Goal: Task Accomplishment & Management: Manage account settings

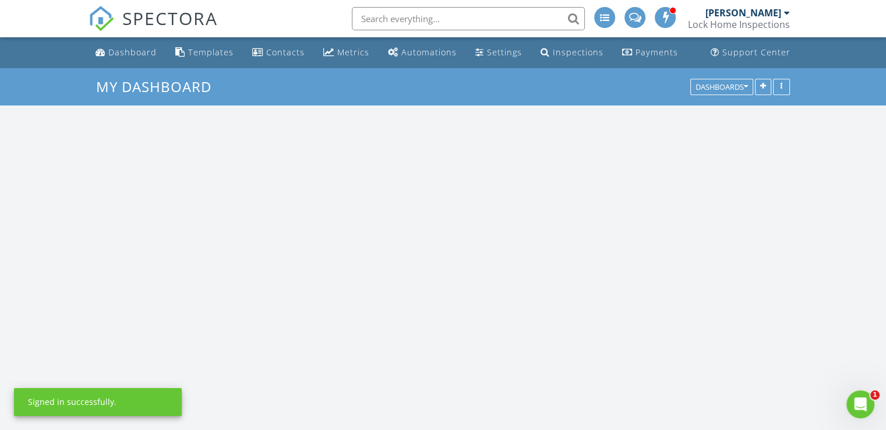
scroll to position [1224, 905]
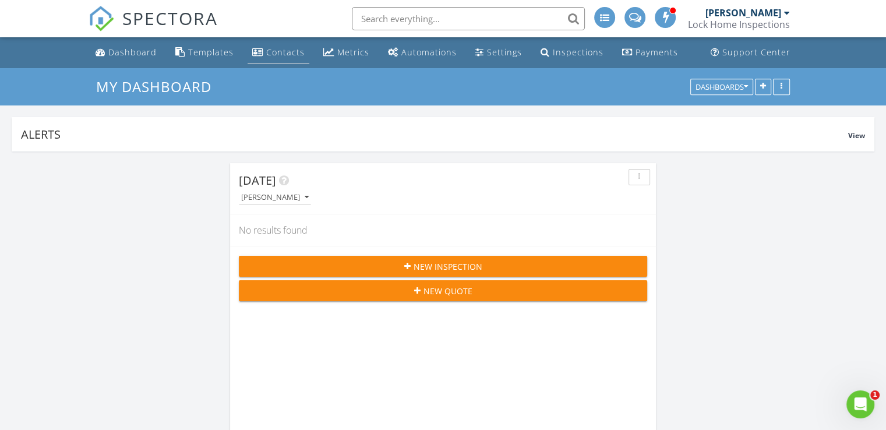
click at [272, 51] on div "Contacts" at bounding box center [285, 52] width 38 height 11
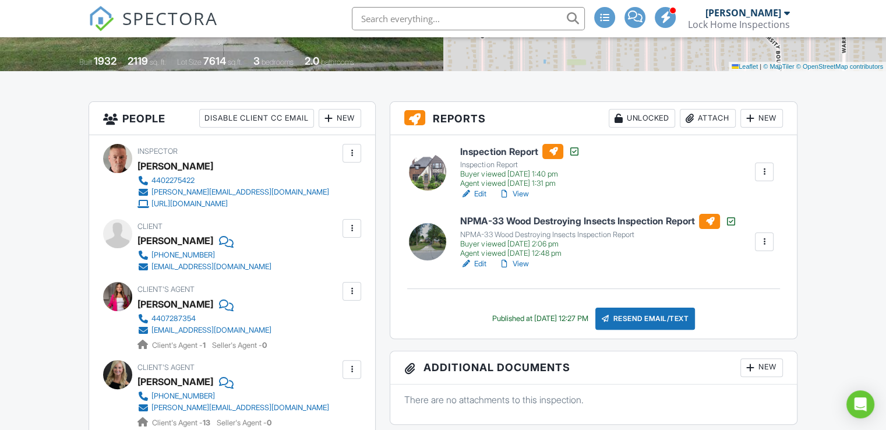
click at [520, 194] on link "View" at bounding box center [513, 194] width 30 height 12
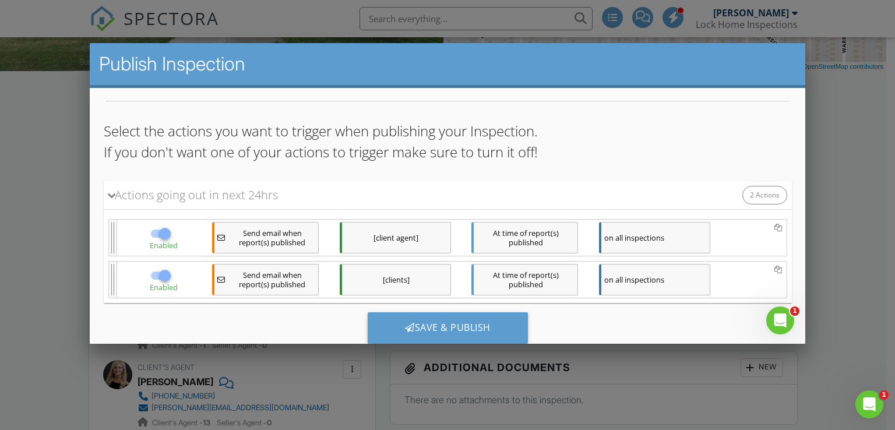
scroll to position [82, 0]
click at [160, 275] on div at bounding box center [164, 274] width 20 height 20
checkbox input "false"
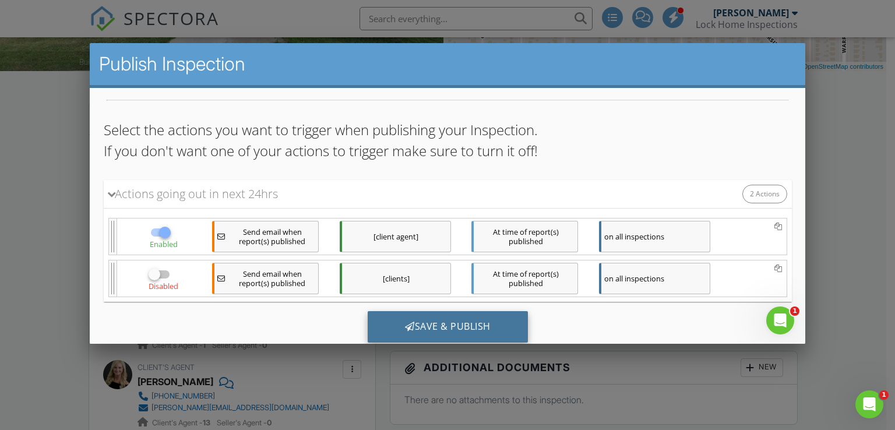
click at [439, 324] on div "Save & Publish" at bounding box center [447, 326] width 160 height 31
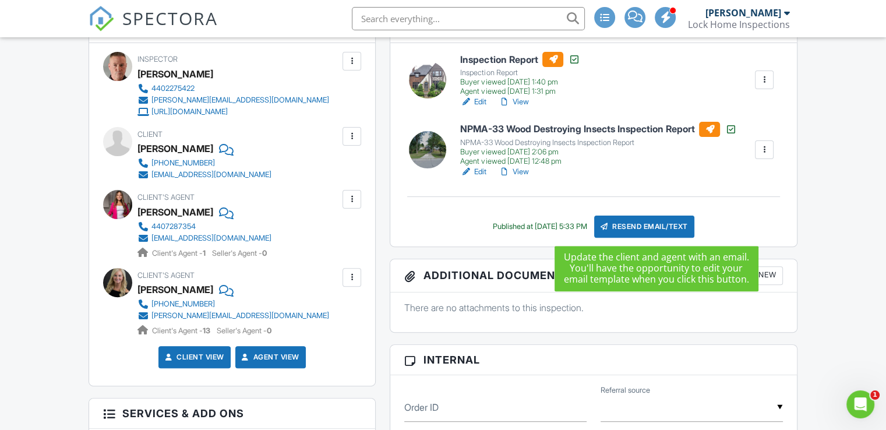
click at [655, 222] on div "Resend Email/Text" at bounding box center [644, 227] width 100 height 22
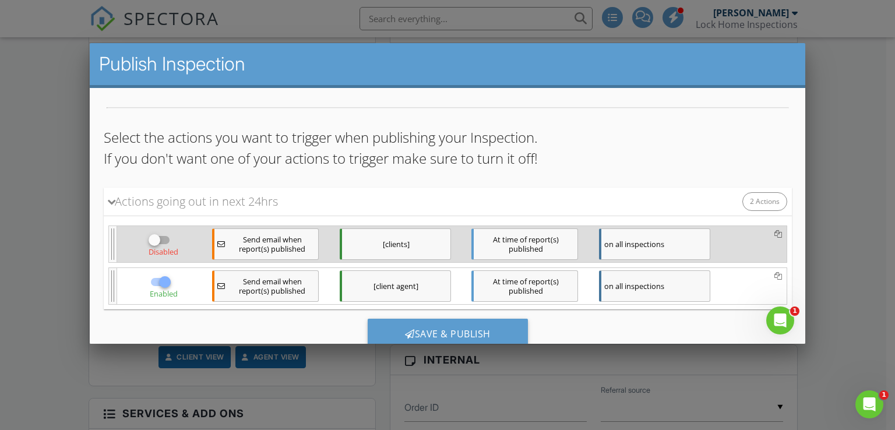
scroll to position [78, 0]
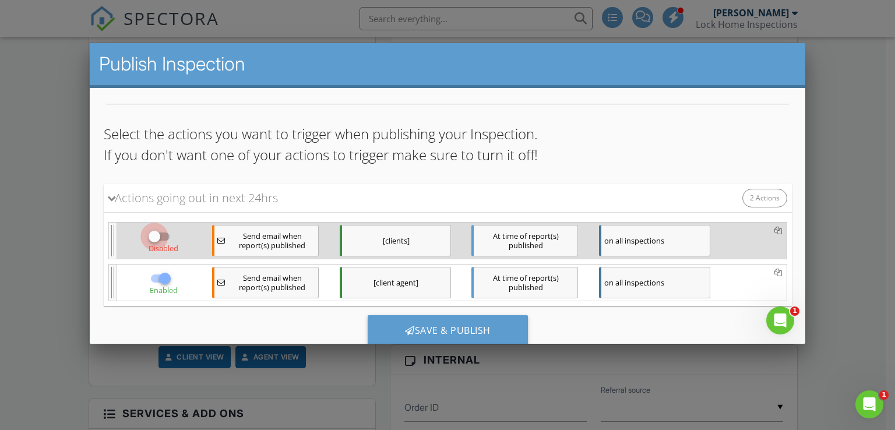
click at [154, 235] on div at bounding box center [154, 236] width 20 height 20
checkbox input "true"
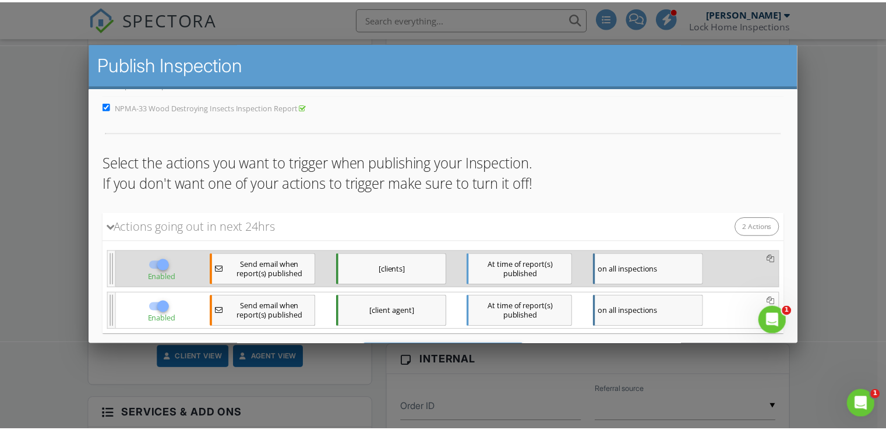
scroll to position [43, 0]
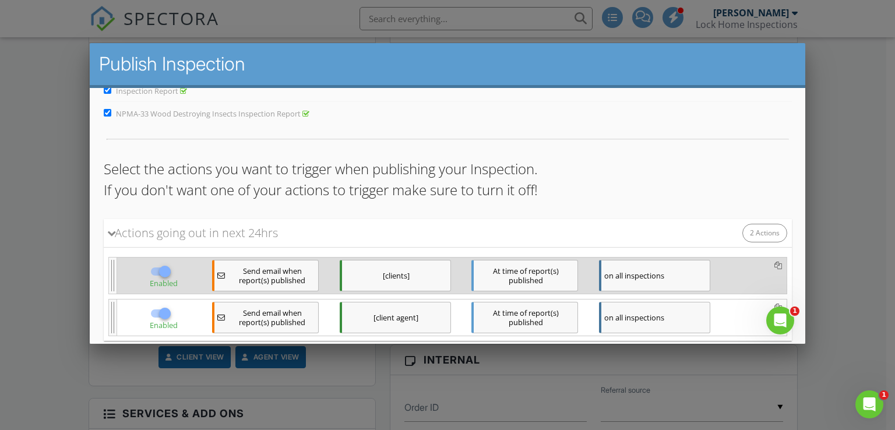
click at [836, 158] on div at bounding box center [447, 211] width 895 height 538
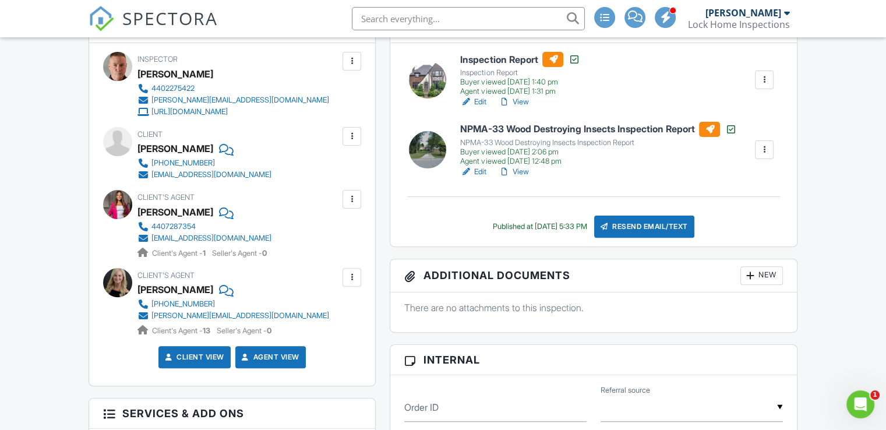
scroll to position [0, 0]
